Goal: Transaction & Acquisition: Purchase product/service

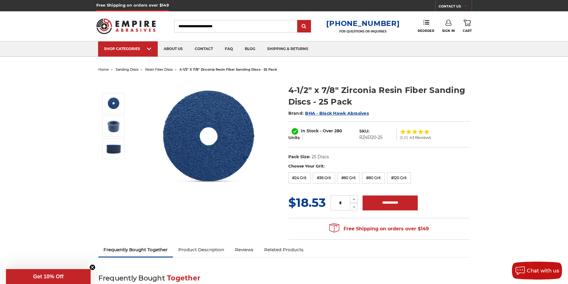
click at [197, 24] on input "Search" at bounding box center [235, 26] width 123 height 13
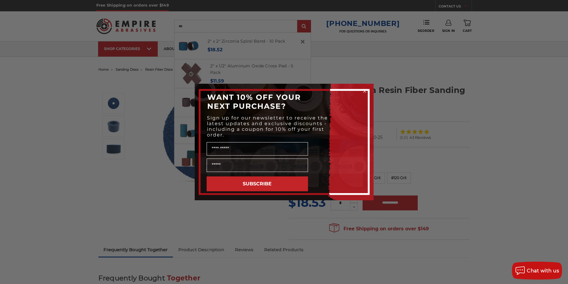
click at [399, 132] on div "Close dialog WANT 10% OFF YOUR NEXT PURCHASE? Sign up for our newsletter to rec…" at bounding box center [284, 142] width 568 height 284
click at [264, 186] on button "SUBSCRIBE" at bounding box center [257, 184] width 101 height 15
click at [393, 147] on div "Close dialog WANT 10% OFF YOUR NEXT PURCHASE? Sign up for our newsletter to rec…" at bounding box center [284, 142] width 568 height 284
drag, startPoint x: 366, startPoint y: 91, endPoint x: 363, endPoint y: 91, distance: 3.0
click at [365, 91] on circle "Close dialog" at bounding box center [365, 92] width 6 height 6
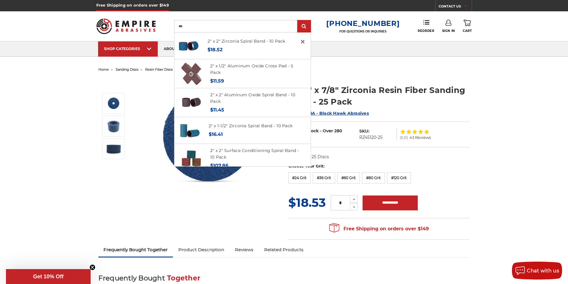
click at [198, 25] on input "**" at bounding box center [235, 26] width 123 height 13
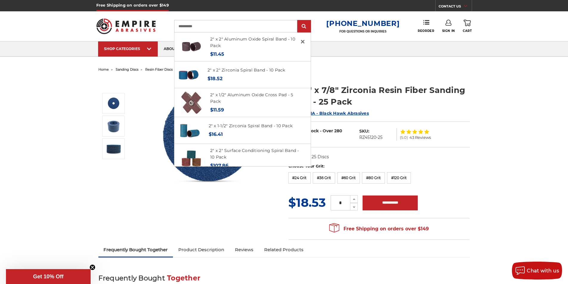
type input "**********"
click at [298, 21] on input "submit" at bounding box center [304, 27] width 12 height 12
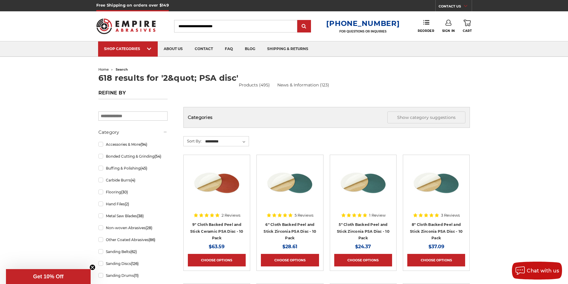
click at [187, 25] on input "Search" at bounding box center [235, 26] width 123 height 13
type input "*"
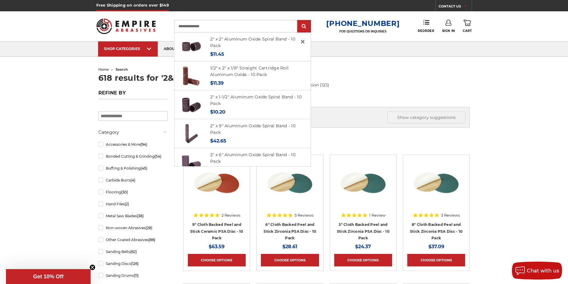
click at [187, 26] on input "**********" at bounding box center [235, 26] width 123 height 13
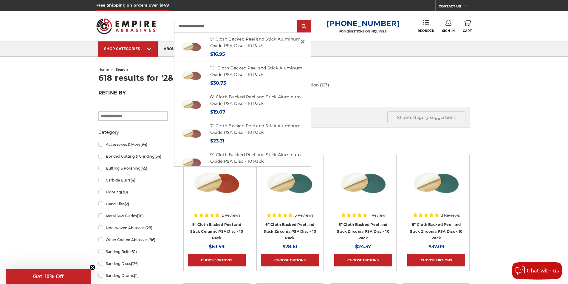
click at [229, 28] on input "**********" at bounding box center [235, 26] width 123 height 13
type input "**********"
click at [298, 21] on input "submit" at bounding box center [304, 27] width 12 height 12
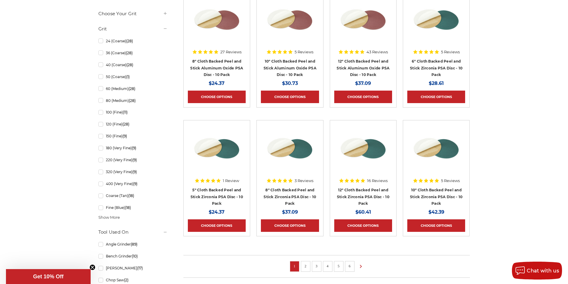
scroll to position [328, 0]
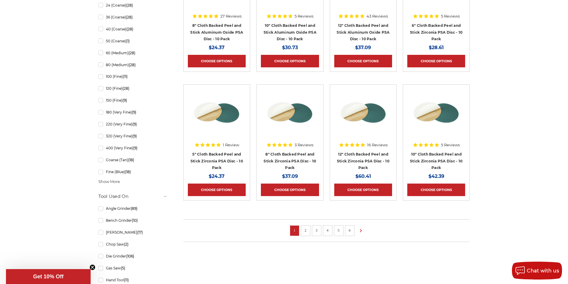
click at [306, 232] on link "2" at bounding box center [306, 230] width 6 height 7
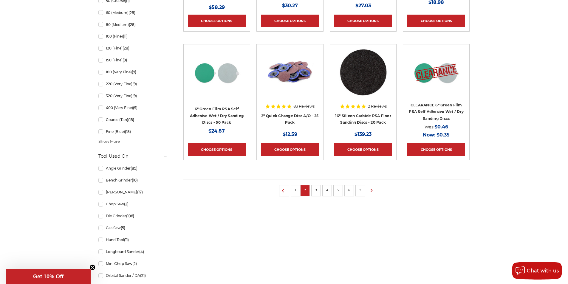
scroll to position [358, 0]
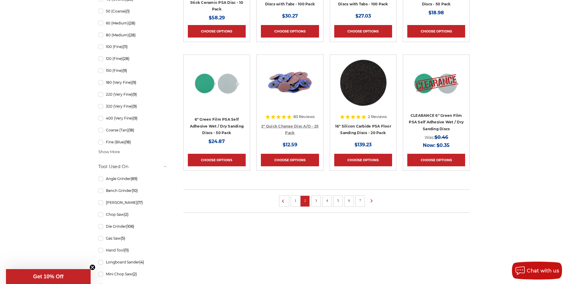
click at [290, 127] on link "2" Quick Change Disc A/O - 25 Pack" at bounding box center [289, 129] width 57 height 11
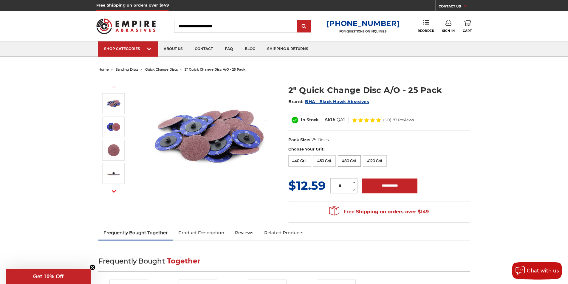
click at [348, 162] on label "#80 Grit" at bounding box center [349, 160] width 23 height 11
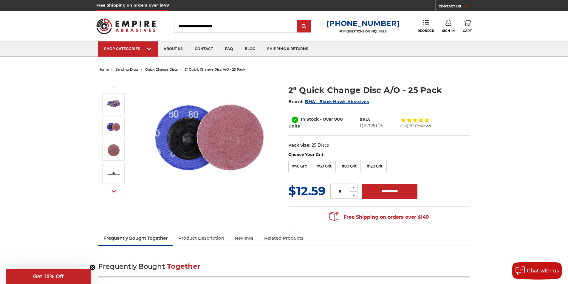
click at [203, 25] on input "Search" at bounding box center [235, 26] width 123 height 13
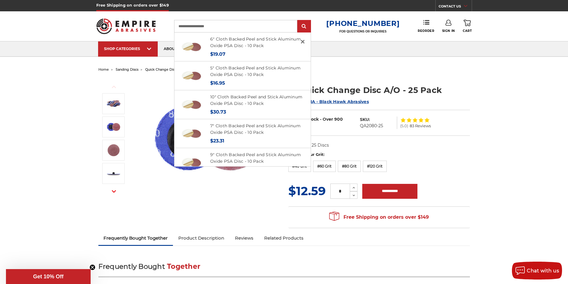
type input "**********"
click at [298, 21] on input "submit" at bounding box center [304, 27] width 12 height 12
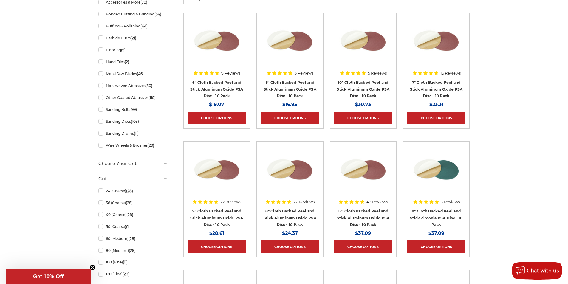
scroll to position [351, 0]
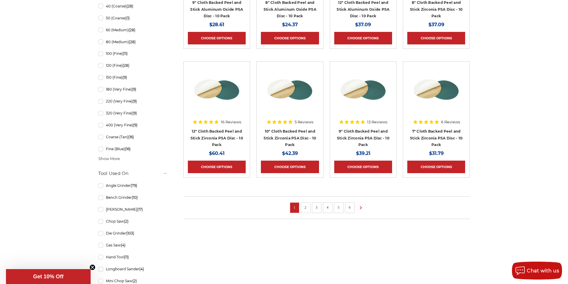
click at [303, 206] on link "2" at bounding box center [306, 207] width 6 height 7
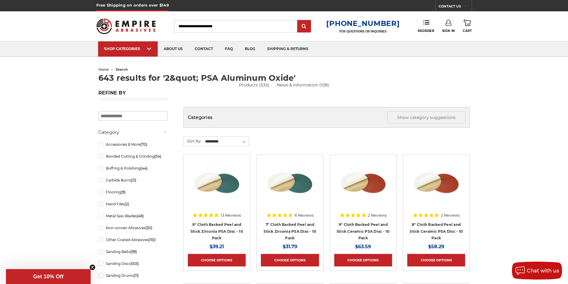
click at [192, 29] on input "Search" at bounding box center [235, 26] width 123 height 13
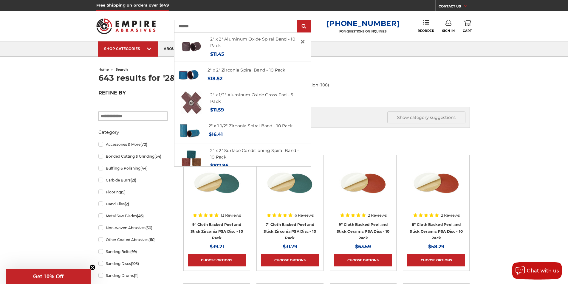
type input "********"
click at [298, 21] on input "submit" at bounding box center [304, 27] width 12 height 12
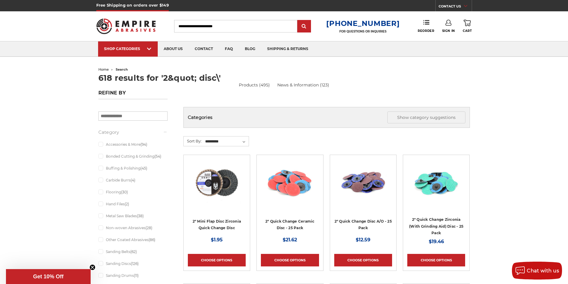
click at [192, 29] on input "Search" at bounding box center [235, 26] width 123 height 13
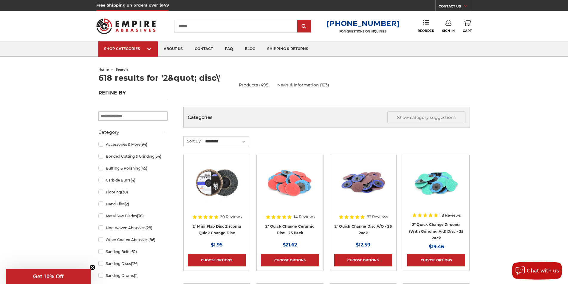
type input "*******"
click at [298, 21] on input "submit" at bounding box center [304, 27] width 12 height 12
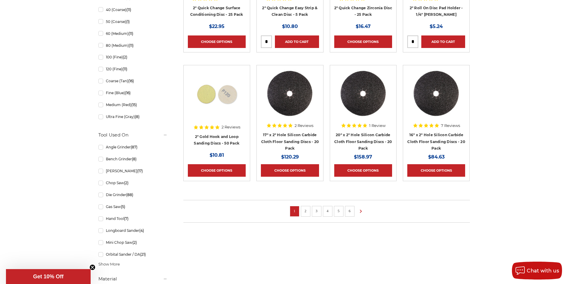
scroll to position [358, 0]
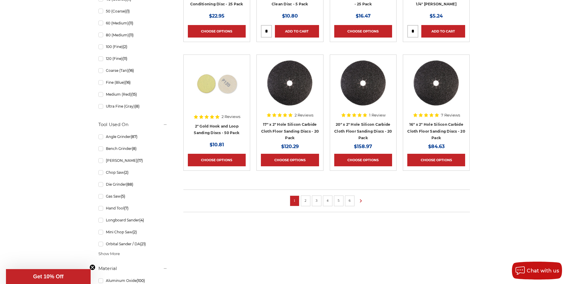
click at [308, 200] on link "2" at bounding box center [306, 200] width 6 height 7
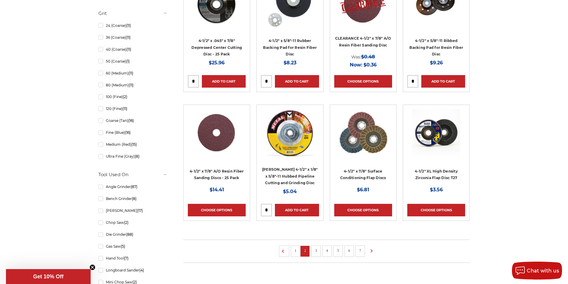
scroll to position [328, 0]
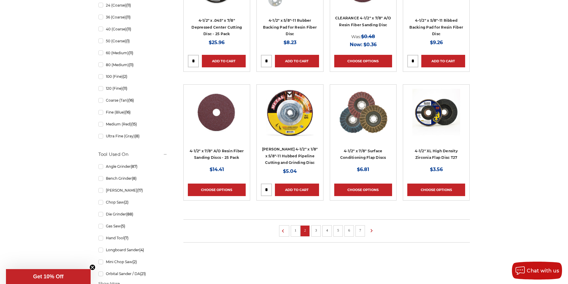
click at [314, 231] on link "3" at bounding box center [316, 230] width 6 height 7
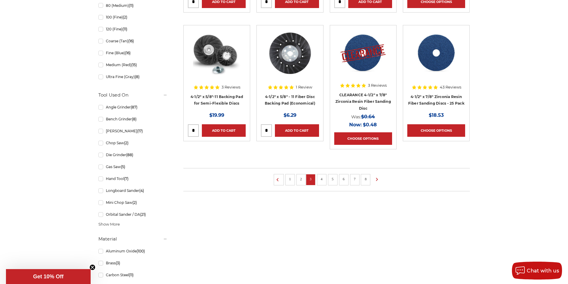
scroll to position [388, 0]
click at [289, 179] on link "1" at bounding box center [290, 179] width 6 height 7
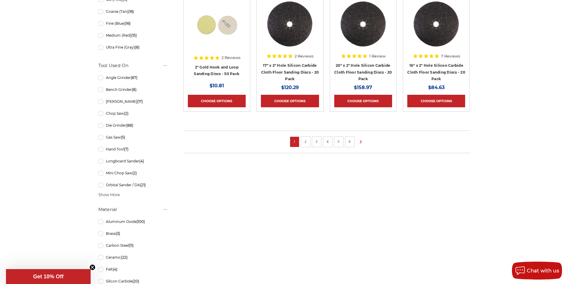
scroll to position [418, 0]
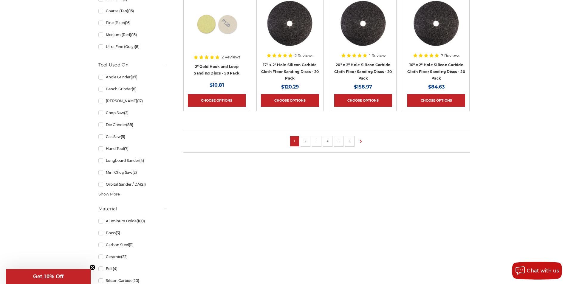
click at [306, 142] on link "2" at bounding box center [306, 141] width 6 height 7
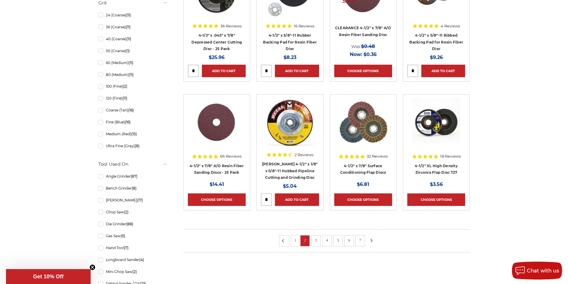
scroll to position [358, 0]
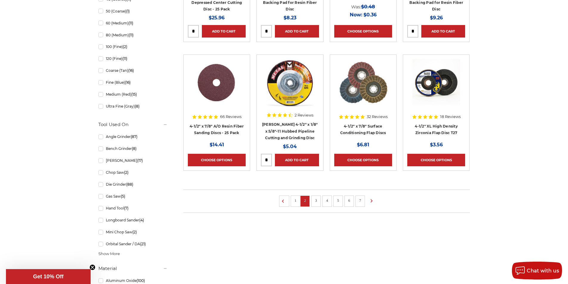
click at [361, 201] on link "7" at bounding box center [360, 200] width 6 height 7
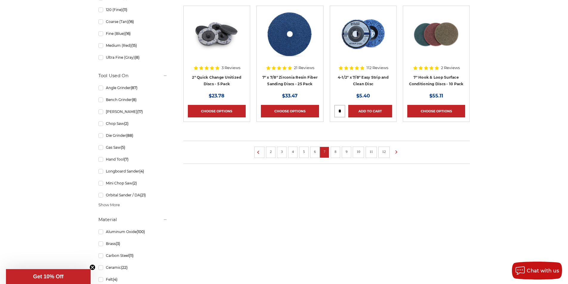
scroll to position [418, 0]
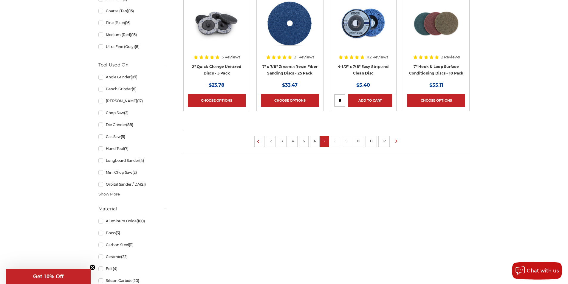
click at [337, 141] on link "8" at bounding box center [336, 141] width 6 height 7
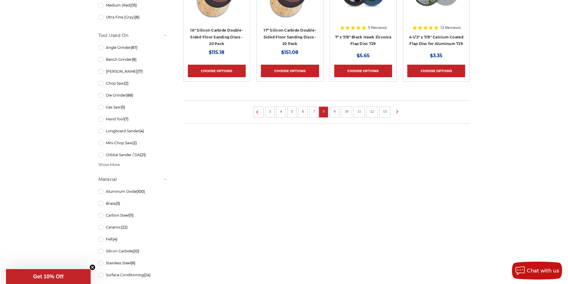
scroll to position [447, 0]
click at [336, 112] on link "9" at bounding box center [335, 111] width 6 height 7
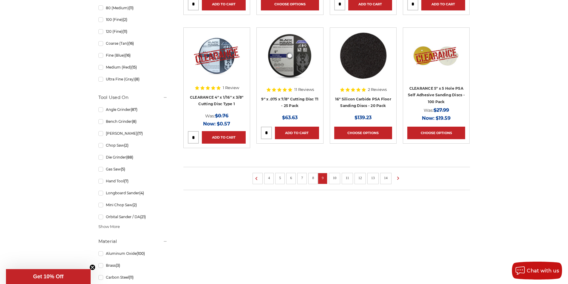
scroll to position [507, 0]
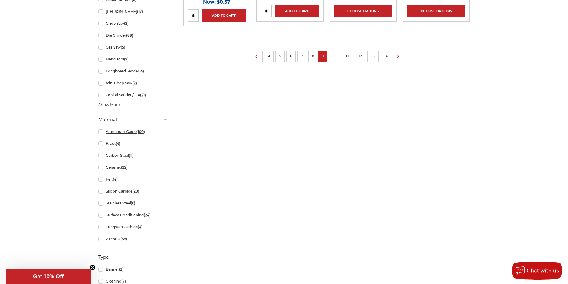
click at [101, 133] on link "Aluminum Oxide (100)" at bounding box center [132, 131] width 69 height 10
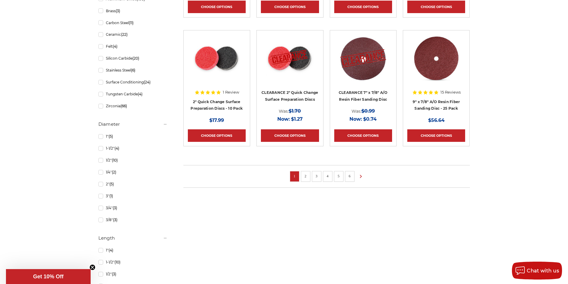
scroll to position [388, 0]
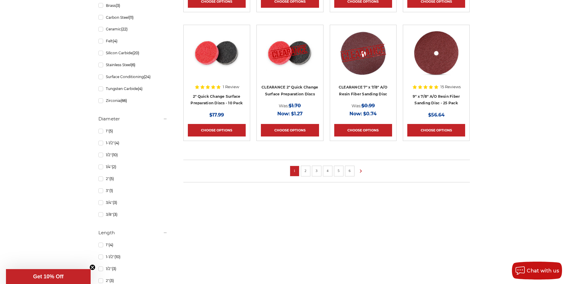
click at [305, 171] on link "2" at bounding box center [306, 171] width 6 height 7
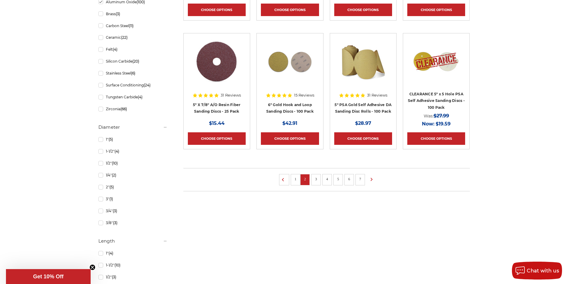
scroll to position [388, 0]
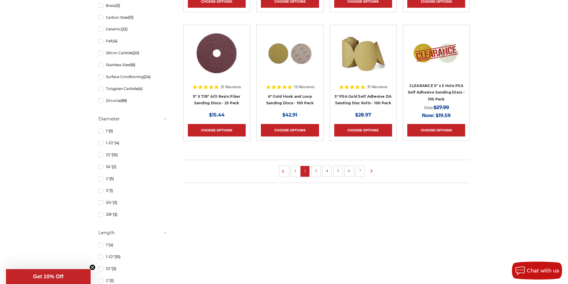
click at [316, 172] on link "3" at bounding box center [316, 171] width 6 height 7
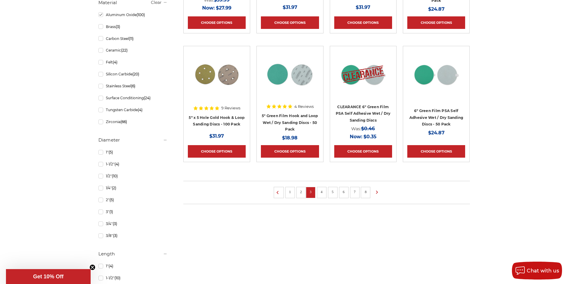
scroll to position [388, 0]
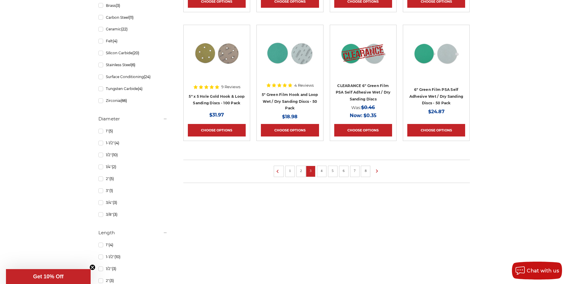
click at [323, 174] on li "4" at bounding box center [322, 171] width 10 height 11
click at [322, 173] on link "4" at bounding box center [322, 171] width 6 height 7
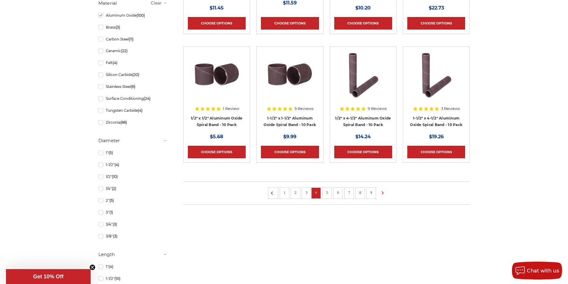
scroll to position [447, 0]
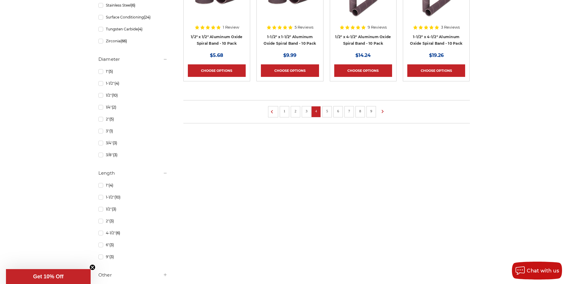
click at [328, 110] on link "5" at bounding box center [327, 111] width 6 height 7
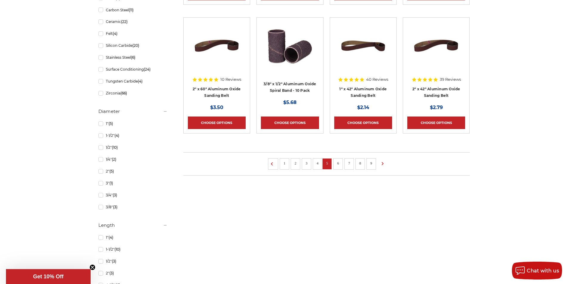
scroll to position [447, 0]
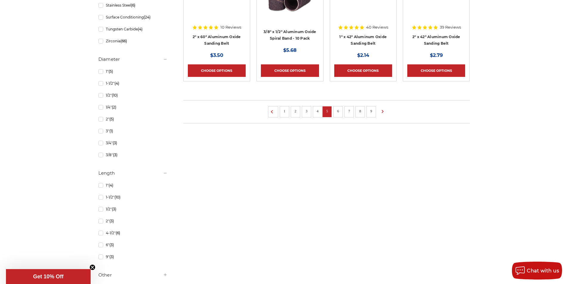
click at [340, 111] on link "6" at bounding box center [338, 111] width 6 height 7
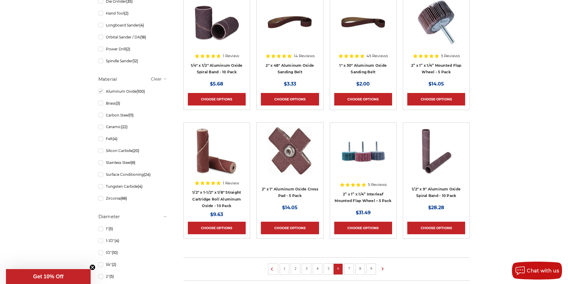
scroll to position [328, 0]
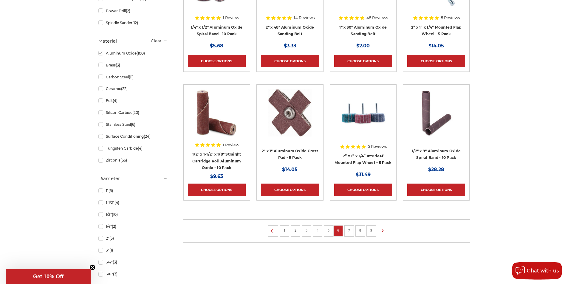
click at [350, 233] on link "7" at bounding box center [349, 230] width 6 height 7
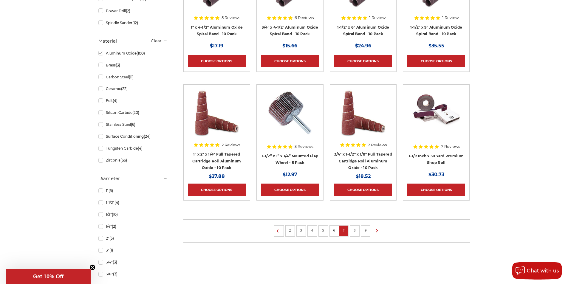
scroll to position [358, 0]
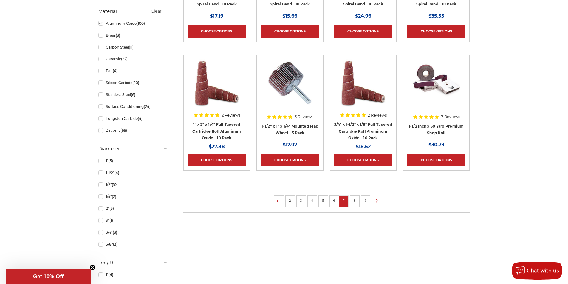
click at [356, 201] on link "8" at bounding box center [355, 200] width 6 height 7
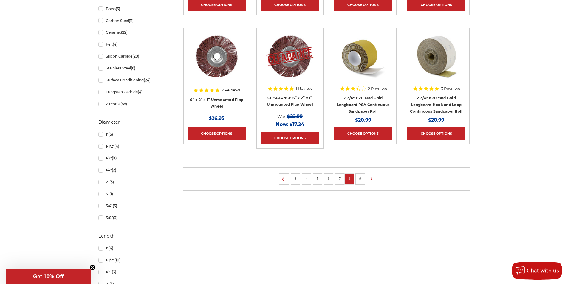
scroll to position [388, 0]
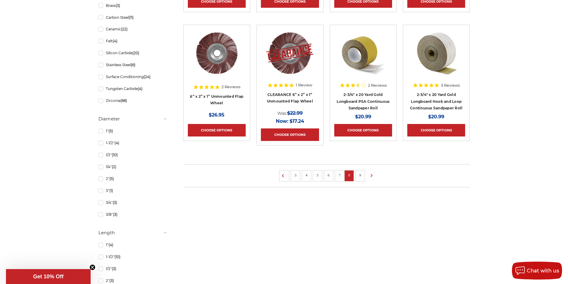
click at [359, 177] on link "9" at bounding box center [360, 175] width 6 height 7
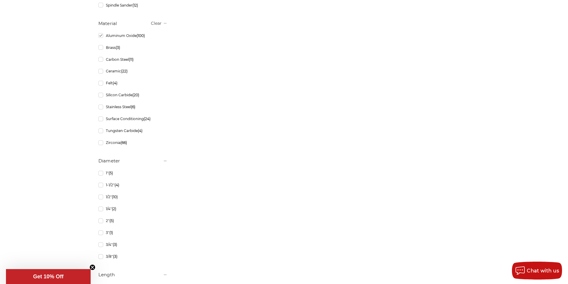
scroll to position [358, 0]
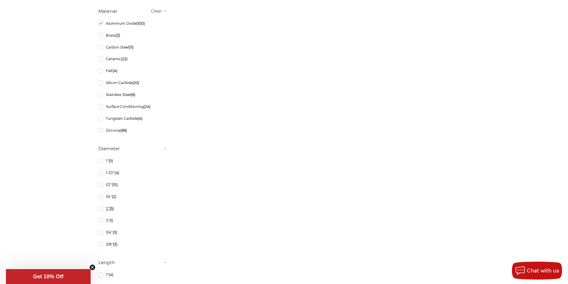
click at [102, 212] on link "2" (5)" at bounding box center [132, 208] width 69 height 10
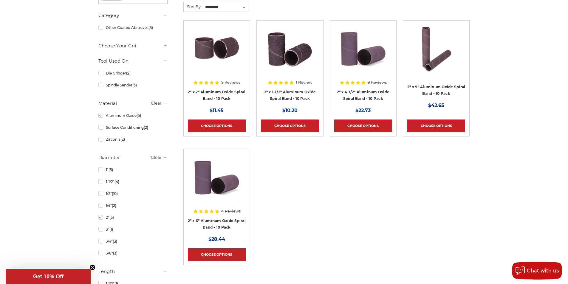
scroll to position [149, 0]
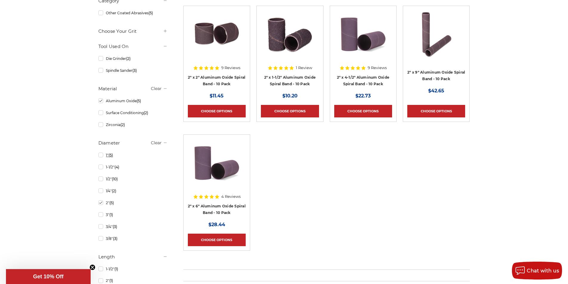
click at [102, 158] on link "1" (5)" at bounding box center [132, 155] width 69 height 10
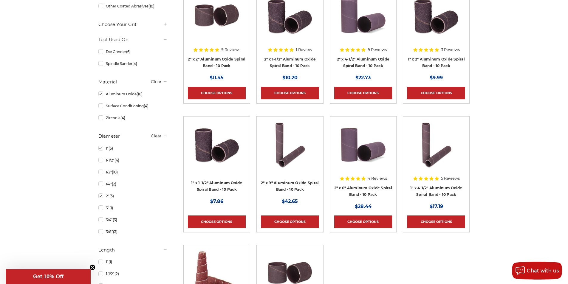
scroll to position [179, 0]
